Goal: Task Accomplishment & Management: Use online tool/utility

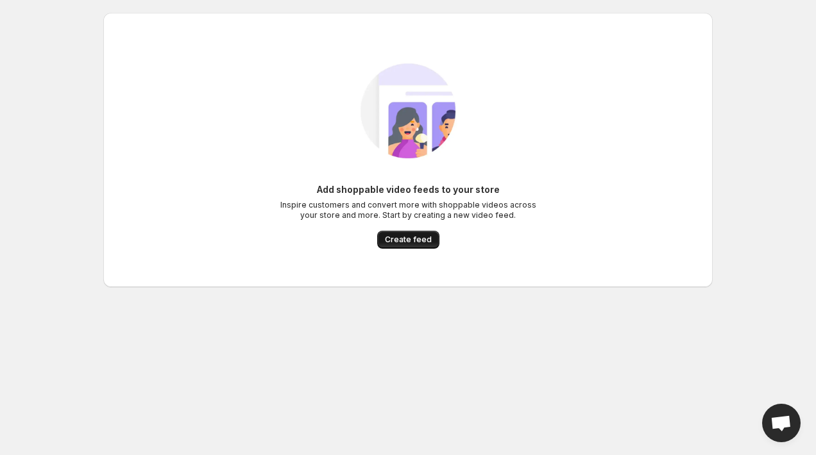
click at [410, 240] on span "Create feed" at bounding box center [408, 240] width 47 height 10
click at [400, 241] on span "Create feed" at bounding box center [408, 240] width 47 height 10
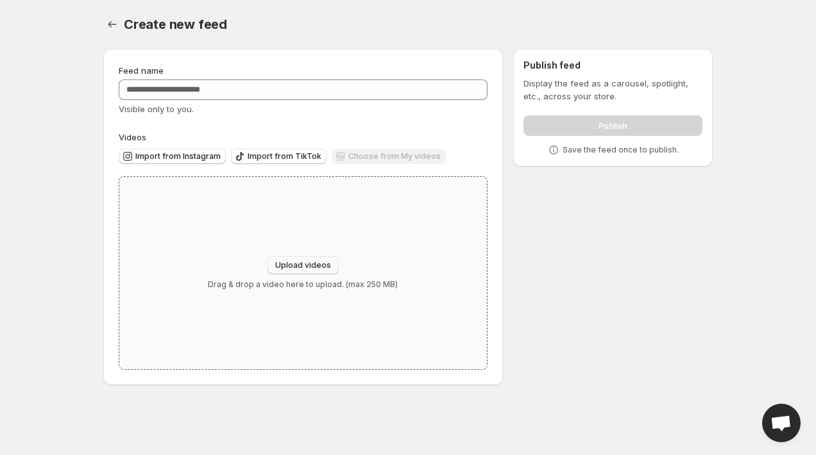
click at [296, 271] on button "Upload videos" at bounding box center [302, 265] width 71 height 18
